Goal: Information Seeking & Learning: Check status

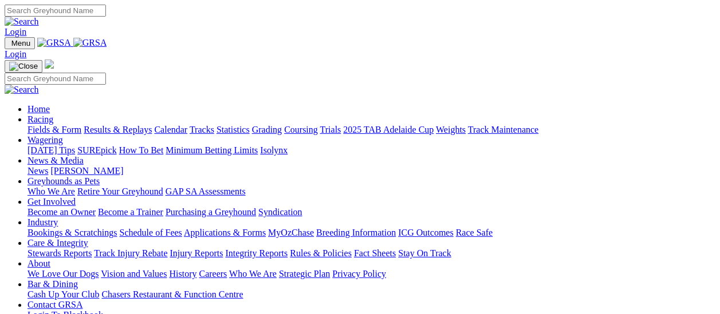
click at [131, 125] on link "Results & Replays" at bounding box center [118, 130] width 68 height 10
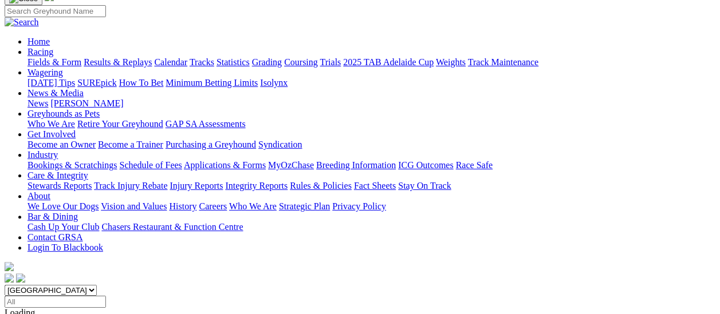
scroll to position [115, 0]
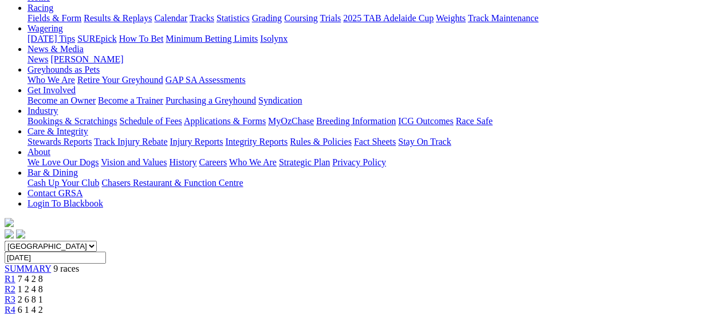
scroll to position [115, 0]
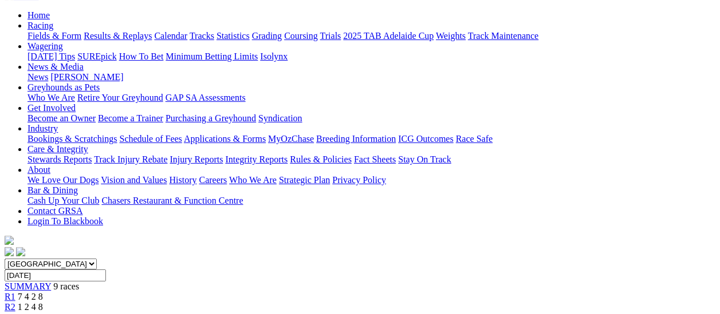
click at [15, 302] on span "R2" at bounding box center [10, 307] width 11 height 10
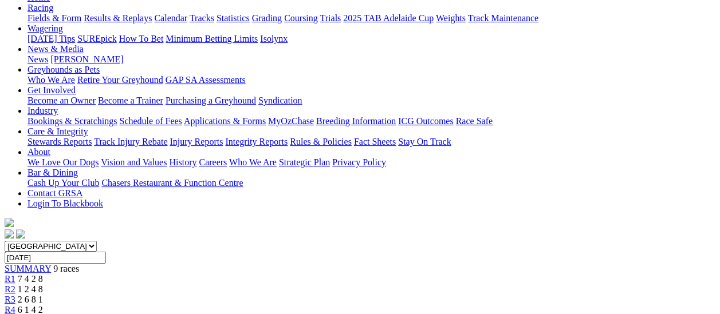
scroll to position [115, 0]
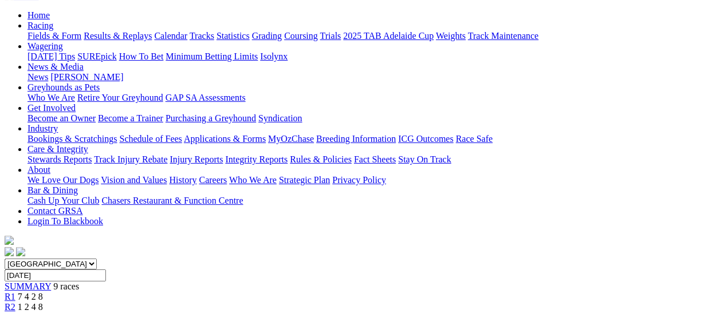
click at [15, 313] on span "R3" at bounding box center [10, 318] width 11 height 10
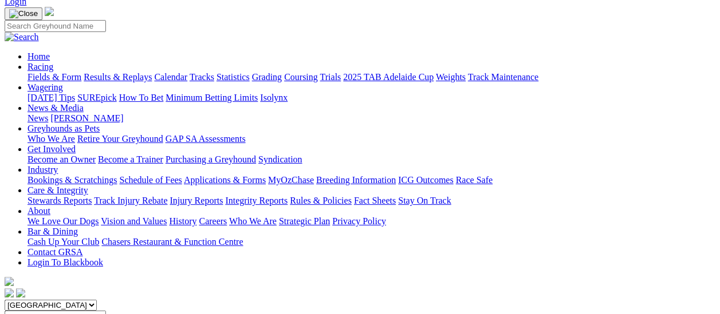
scroll to position [57, 0]
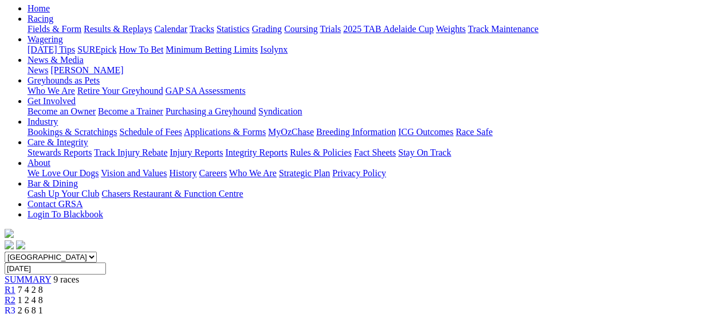
scroll to position [57, 0]
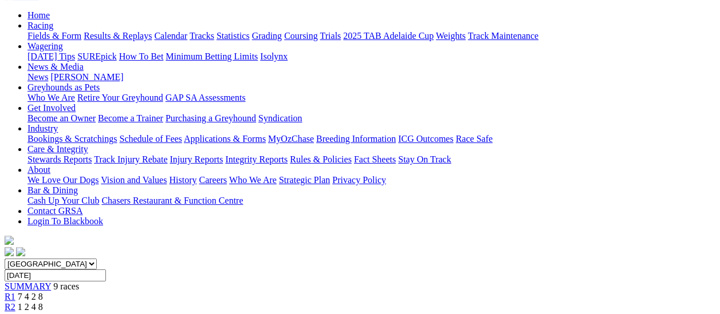
scroll to position [115, 0]
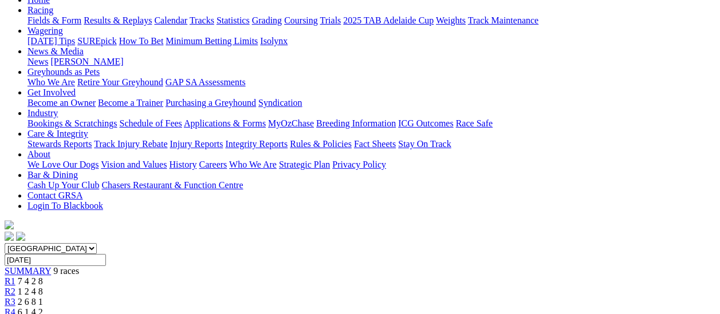
scroll to position [57, 0]
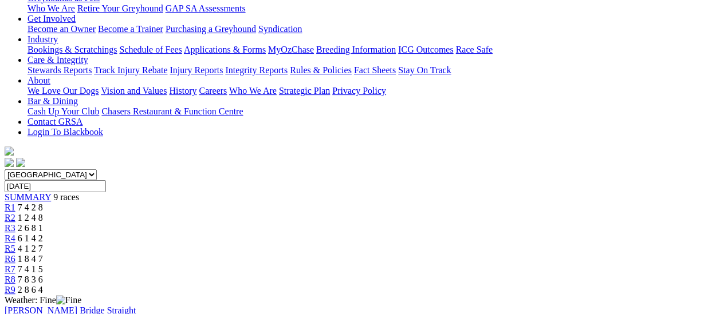
scroll to position [172, 0]
